Goal: Task Accomplishment & Management: Use online tool/utility

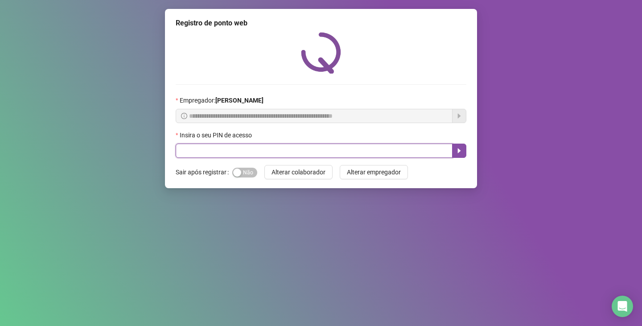
click at [259, 146] on input "text" at bounding box center [314, 151] width 277 height 14
type input "*****"
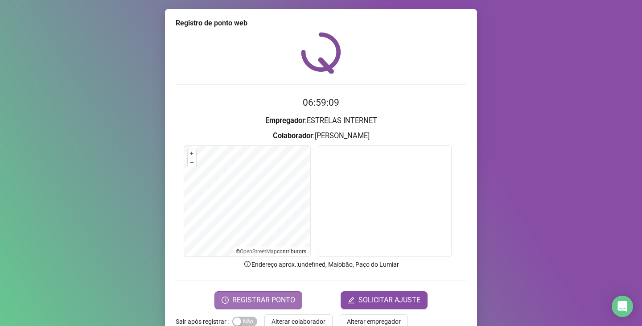
click at [246, 294] on button "REGISTRAR PONTO" at bounding box center [258, 300] width 88 height 18
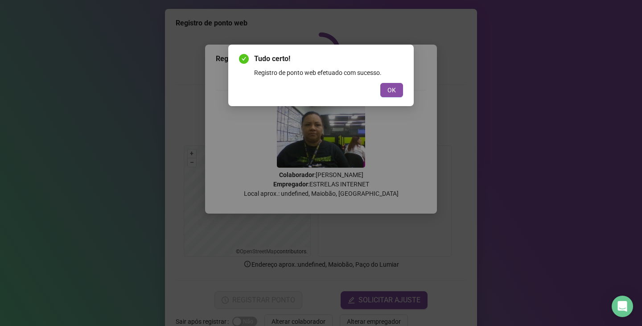
click at [395, 86] on span "OK" at bounding box center [391, 90] width 8 height 10
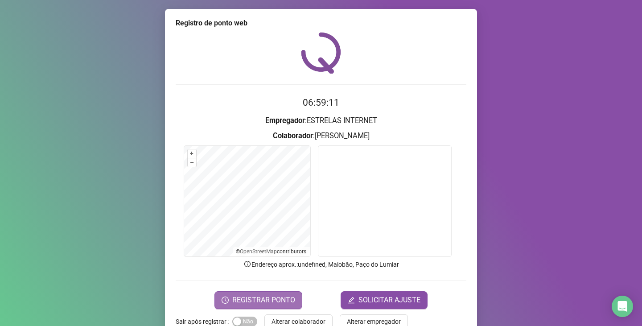
click at [246, 295] on span "REGISTRAR PONTO" at bounding box center [263, 300] width 63 height 11
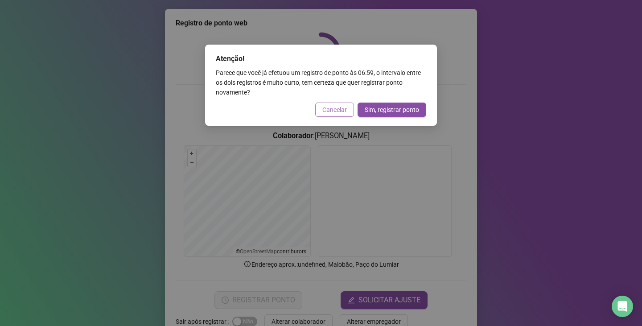
click at [335, 106] on span "Cancelar" at bounding box center [334, 110] width 25 height 10
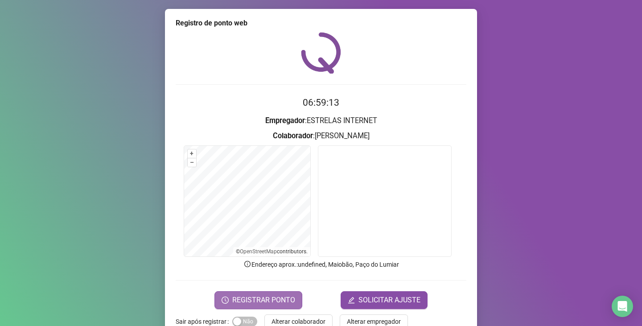
click at [251, 299] on span "REGISTRAR PONTO" at bounding box center [263, 300] width 63 height 11
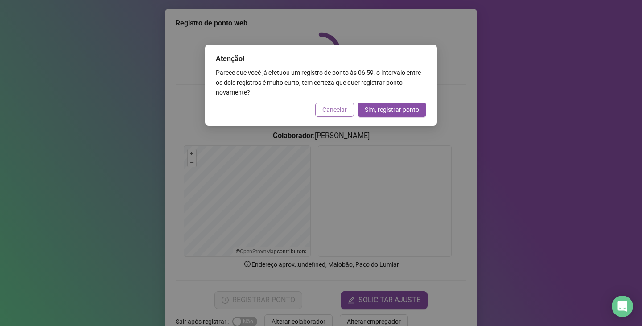
click at [345, 109] on span "Cancelar" at bounding box center [334, 110] width 25 height 10
